Goal: Transaction & Acquisition: Download file/media

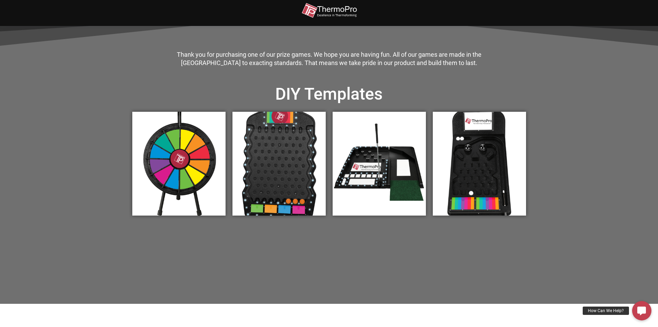
scroll to position [207, 0]
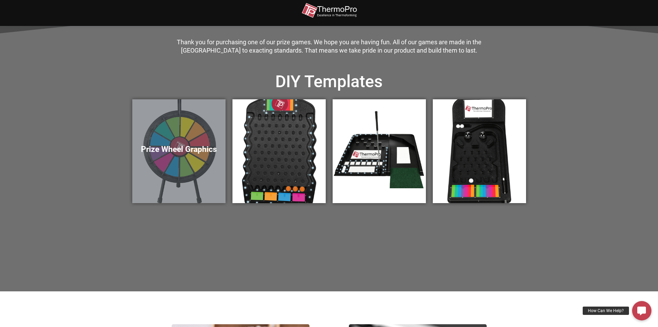
click at [168, 155] on div "Prize Wheel Graphics" at bounding box center [178, 151] width 93 height 104
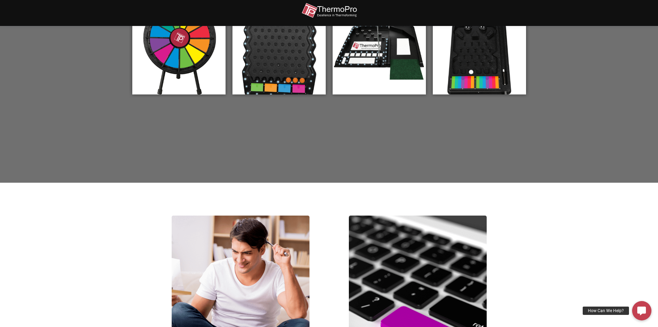
scroll to position [318, 0]
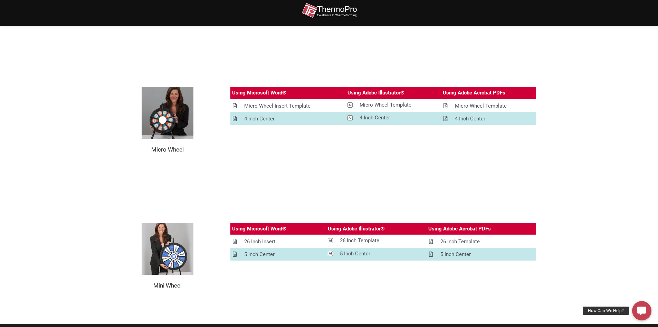
scroll to position [829, 0]
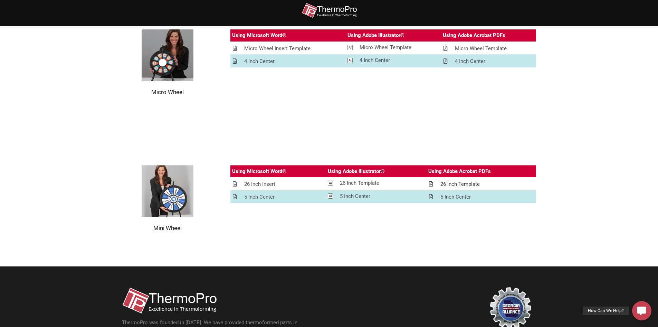
click at [473, 184] on div "26 Inch Template" at bounding box center [460, 184] width 39 height 9
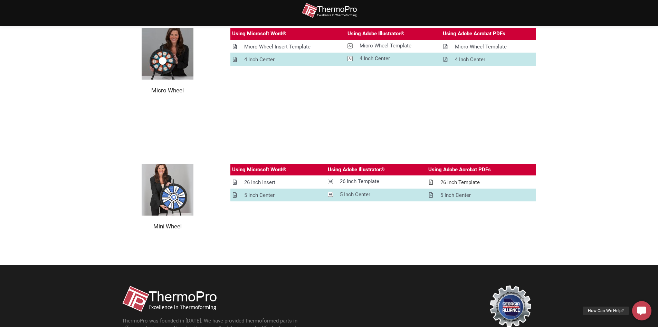
click at [458, 181] on div "26 Inch Template" at bounding box center [460, 182] width 39 height 9
click at [254, 179] on div "26 Inch Insert" at bounding box center [259, 182] width 31 height 9
